Goal: Use online tool/utility: Utilize a website feature to perform a specific function

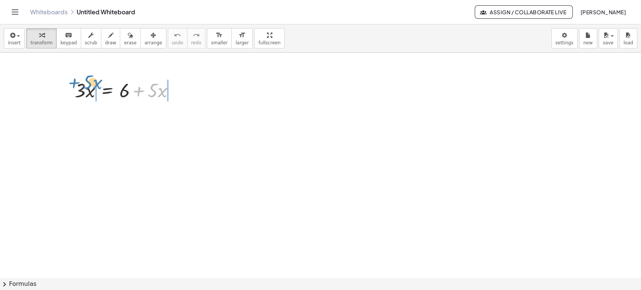
drag, startPoint x: 152, startPoint y: 92, endPoint x: 87, endPoint y: 86, distance: 65.3
click at [87, 86] on div at bounding box center [127, 90] width 113 height 26
click at [558, 33] on body "Graspable Math Activities Get Started Activity Bank Assigned Work Classes White…" at bounding box center [320, 145] width 641 height 290
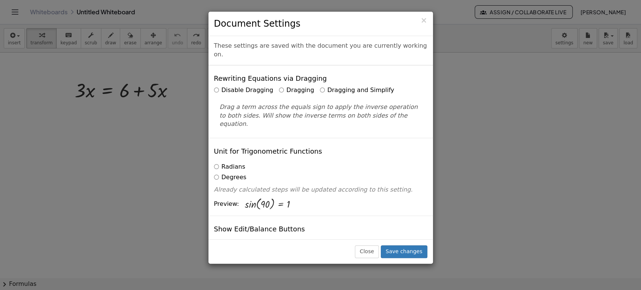
click at [338, 86] on label "Dragging and Simplify" at bounding box center [357, 90] width 74 height 9
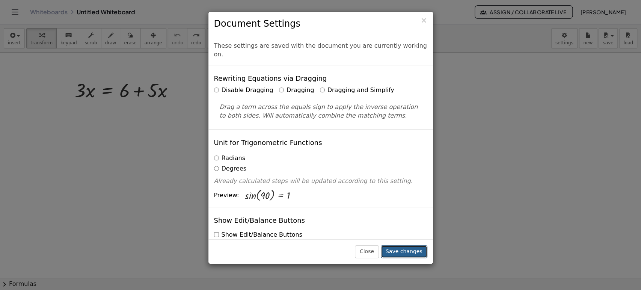
click at [417, 257] on button "Save changes" at bounding box center [404, 251] width 47 height 13
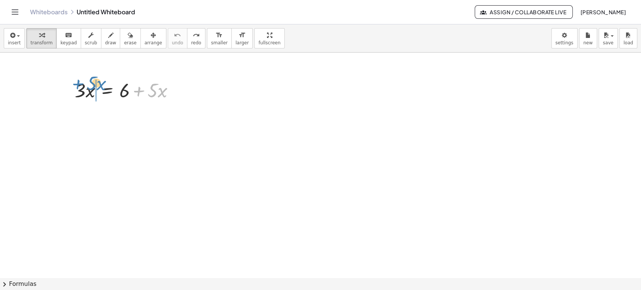
drag, startPoint x: 155, startPoint y: 88, endPoint x: 93, endPoint y: 82, distance: 61.9
click at [93, 82] on div at bounding box center [127, 90] width 113 height 26
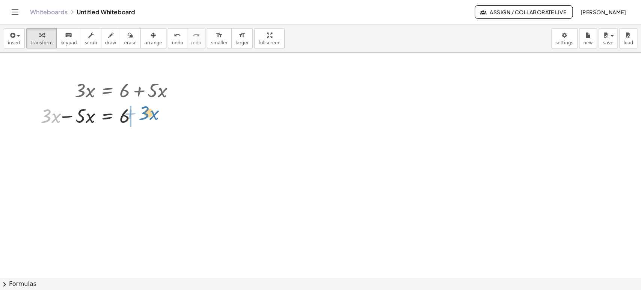
drag, startPoint x: 41, startPoint y: 116, endPoint x: 143, endPoint y: 113, distance: 101.8
click at [143, 113] on div at bounding box center [107, 116] width 147 height 26
drag, startPoint x: 152, startPoint y: 117, endPoint x: 36, endPoint y: 110, distance: 116.6
click at [140, 40] on button "arrange" at bounding box center [153, 38] width 26 height 20
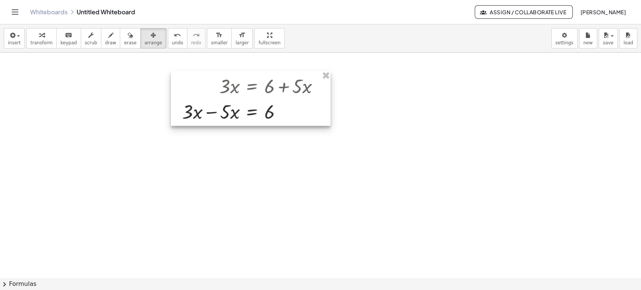
drag, startPoint x: 114, startPoint y: 104, endPoint x: 257, endPoint y: 96, distance: 143.3
click at [263, 106] on div at bounding box center [251, 98] width 160 height 55
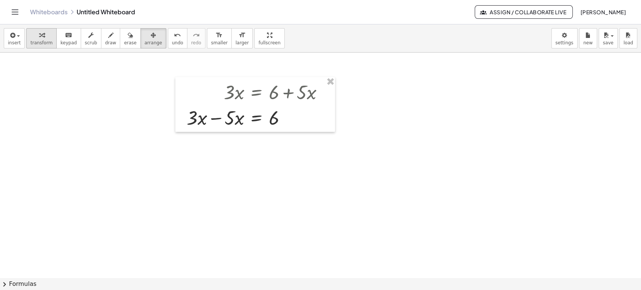
click at [49, 40] on button "transform" at bounding box center [41, 38] width 30 height 20
click at [147, 38] on div "button" at bounding box center [154, 34] width 18 height 9
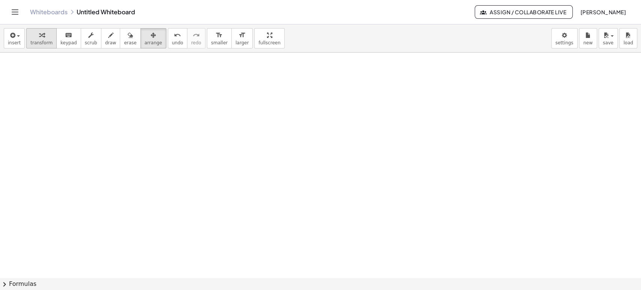
click at [42, 41] on span "transform" at bounding box center [41, 42] width 22 height 5
